Goal: Transaction & Acquisition: Obtain resource

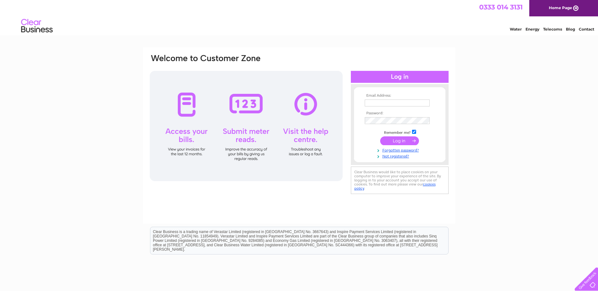
type input "[EMAIL_ADDRESS][DOMAIN_NAME]"
click at [399, 142] on input "submit" at bounding box center [399, 141] width 39 height 9
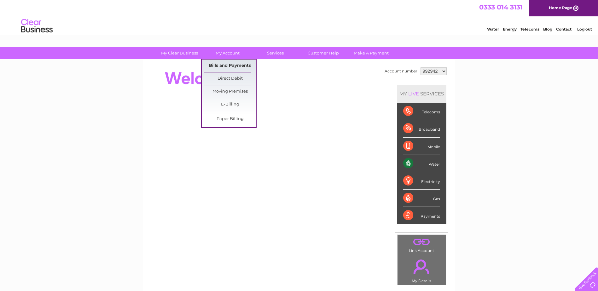
click at [230, 65] on link "Bills and Payments" at bounding box center [230, 66] width 52 height 13
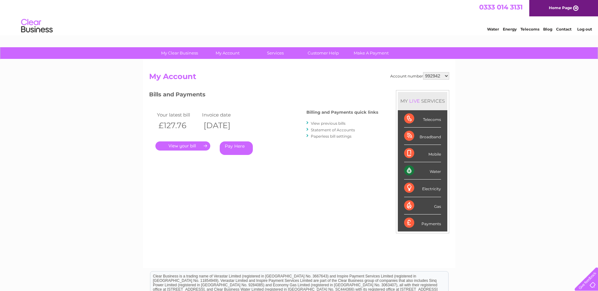
click at [332, 124] on link "View previous bills" at bounding box center [328, 123] width 35 height 5
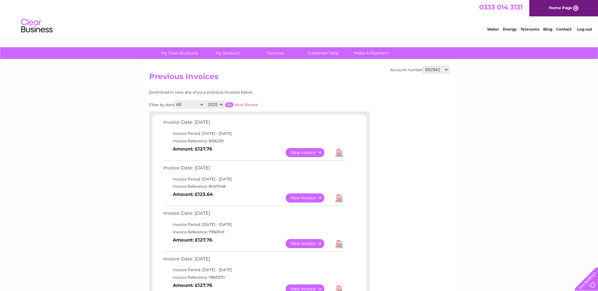
drag, startPoint x: 434, startPoint y: 68, endPoint x: 436, endPoint y: 74, distance: 6.5
click at [434, 68] on select "992942 1034071" at bounding box center [436, 70] width 26 height 8
select select "1034071"
click at [423, 66] on select "992942 1034071" at bounding box center [436, 70] width 26 height 8
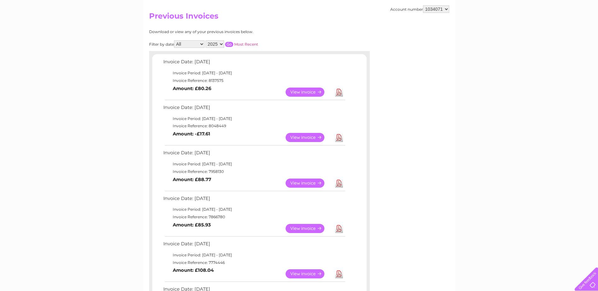
scroll to position [63, 0]
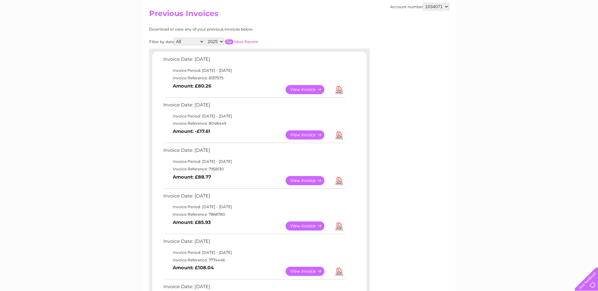
click at [338, 91] on link "Download" at bounding box center [339, 89] width 8 height 9
